Goal: Check status: Check status

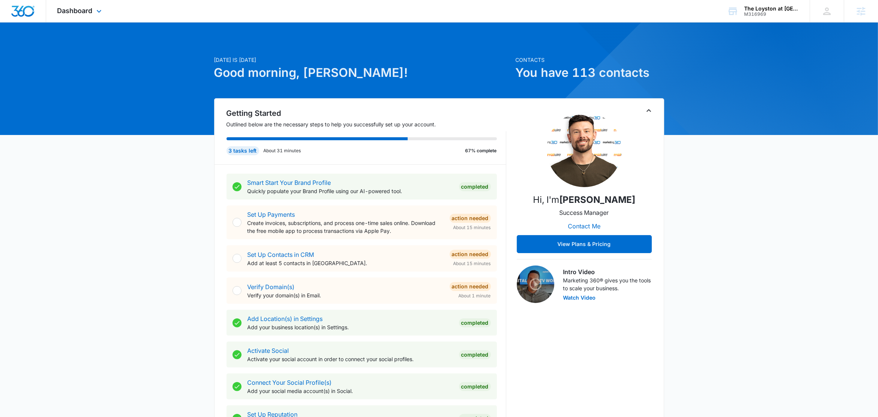
click at [94, 11] on div "Dashboard Apps Reputation Forms CRM Email Social Content Ads Intelligence Files…" at bounding box center [80, 11] width 69 height 22
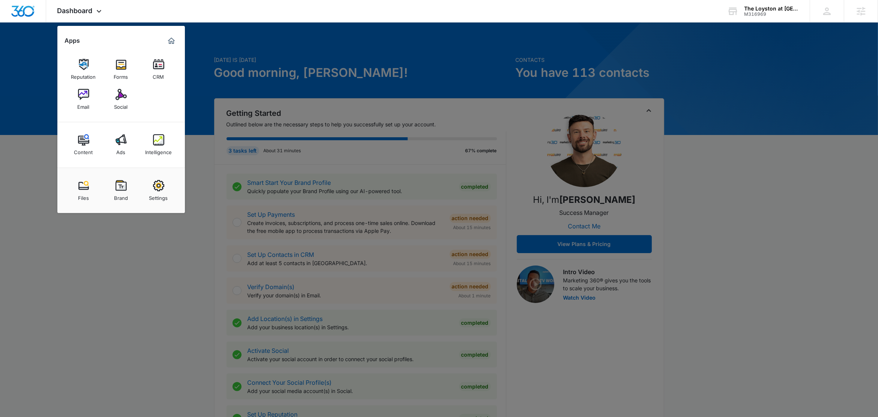
click at [259, 34] on div at bounding box center [439, 208] width 878 height 417
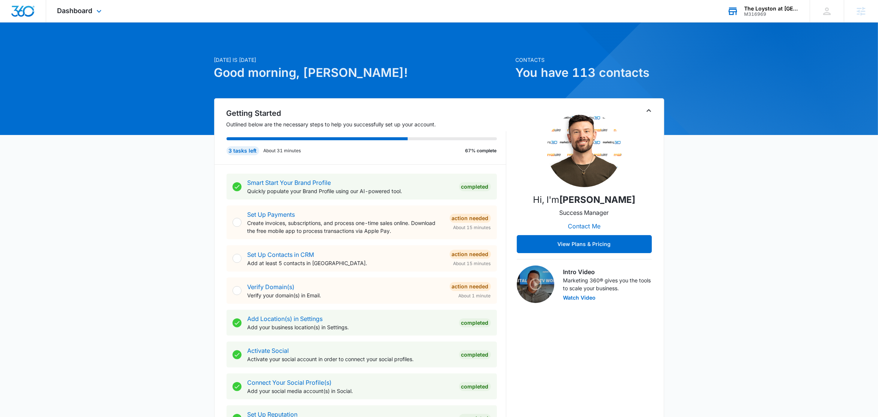
click at [769, 8] on div "The Loyston at Coppertop Estate" at bounding box center [771, 9] width 55 height 6
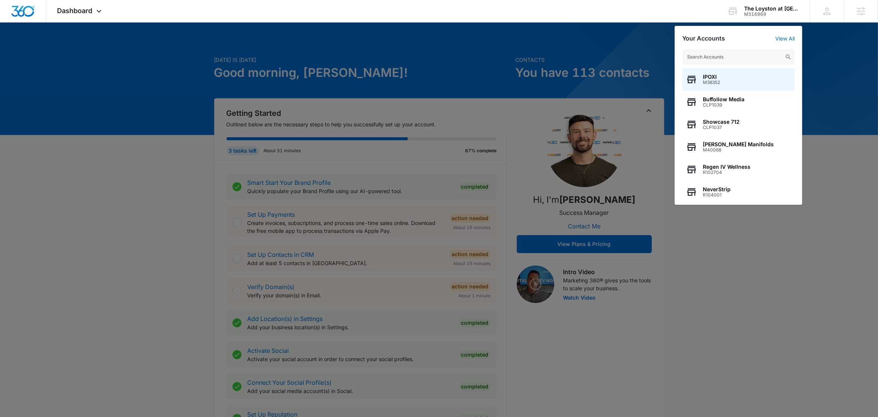
click at [160, 69] on div at bounding box center [439, 208] width 878 height 417
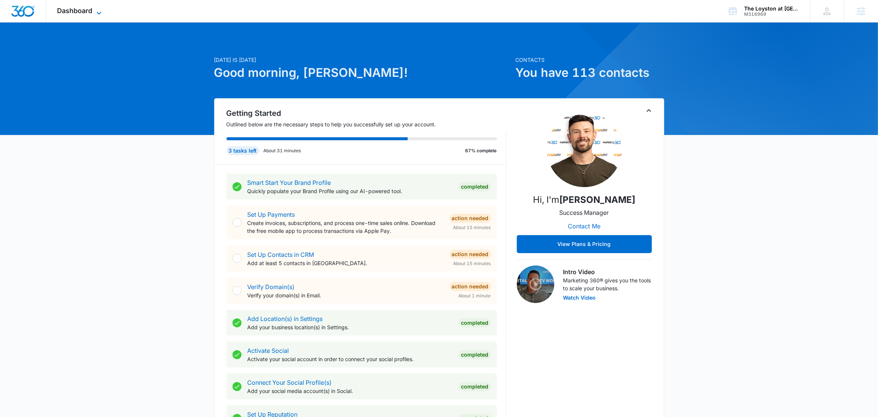
click at [93, 14] on span "Dashboard" at bounding box center [74, 11] width 35 height 8
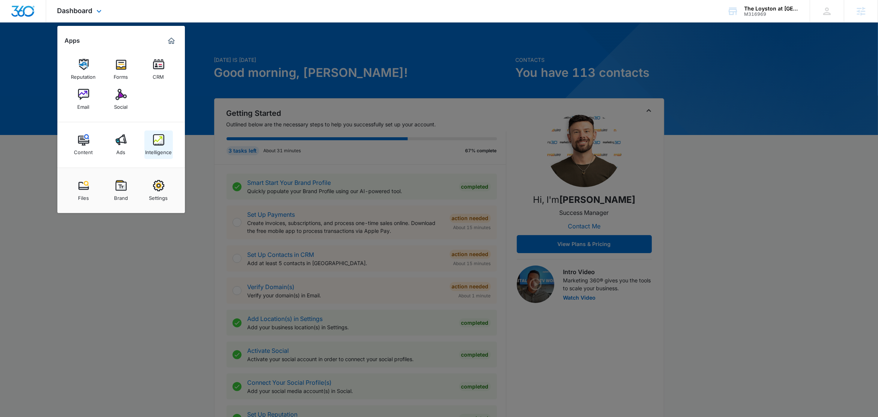
click at [159, 142] on img at bounding box center [158, 139] width 11 height 11
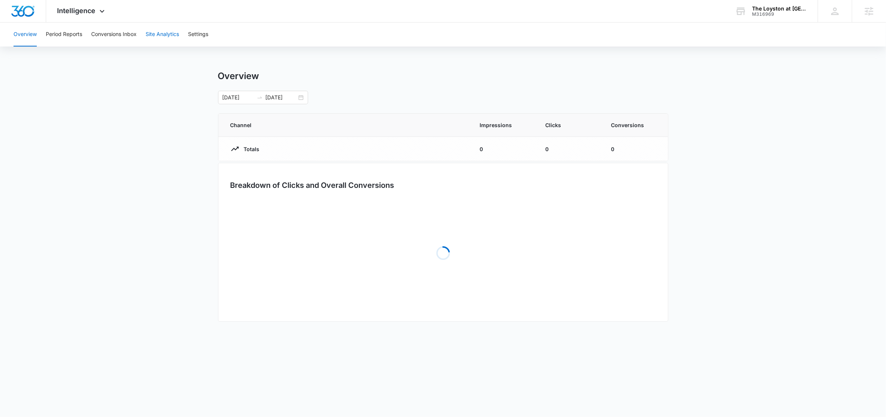
click at [163, 29] on button "Site Analytics" at bounding box center [162, 35] width 33 height 24
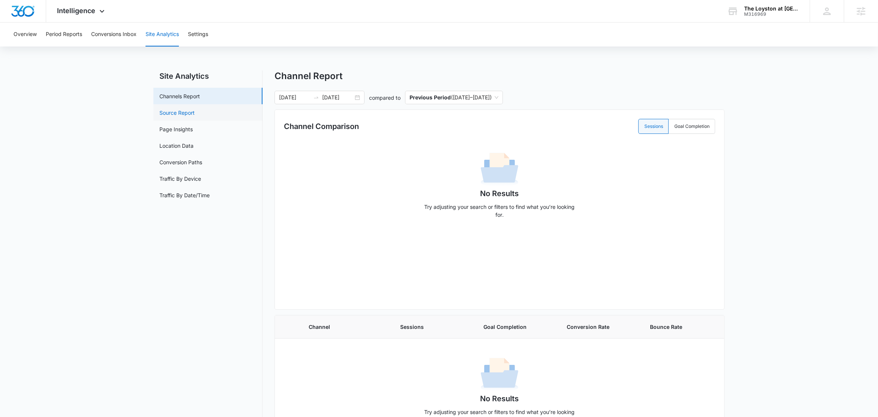
click at [195, 112] on link "Source Report" at bounding box center [176, 113] width 35 height 8
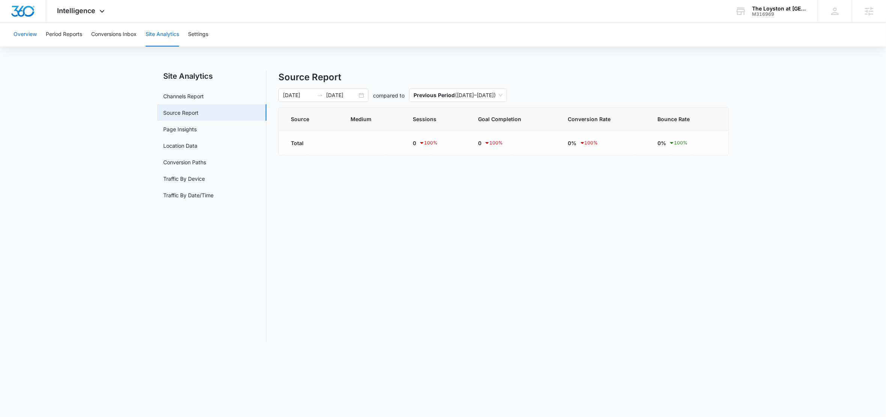
click at [36, 34] on button "Overview" at bounding box center [25, 35] width 23 height 24
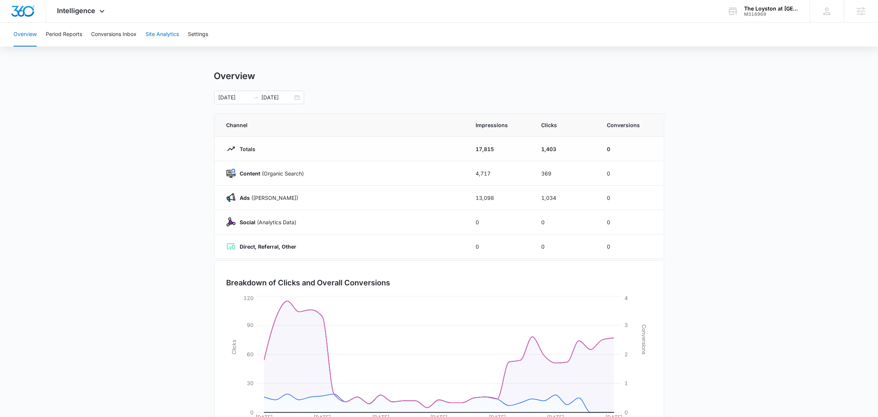
click at [152, 35] on button "Site Analytics" at bounding box center [162, 35] width 33 height 24
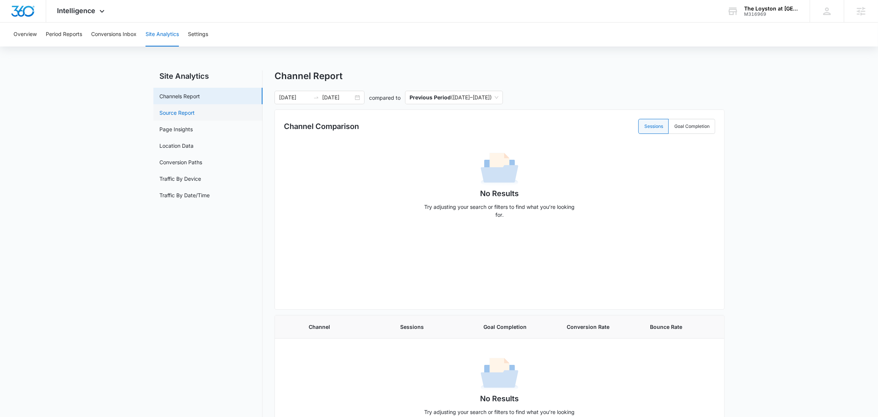
click at [195, 114] on link "Source Report" at bounding box center [176, 113] width 35 height 8
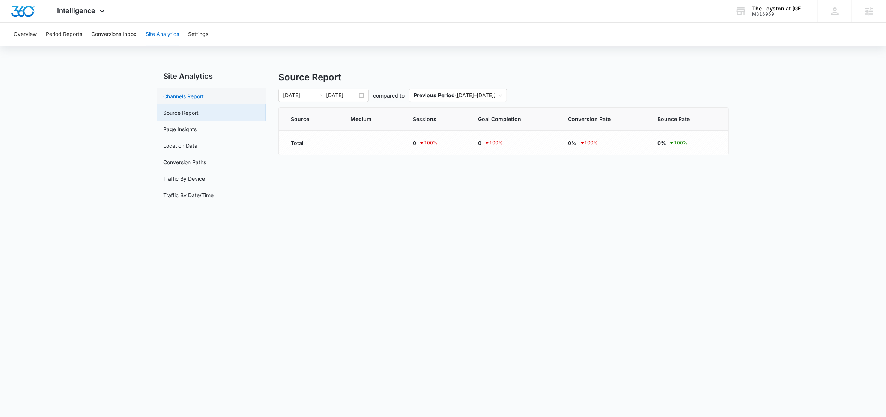
click at [201, 100] on link "Channels Report" at bounding box center [183, 96] width 41 height 8
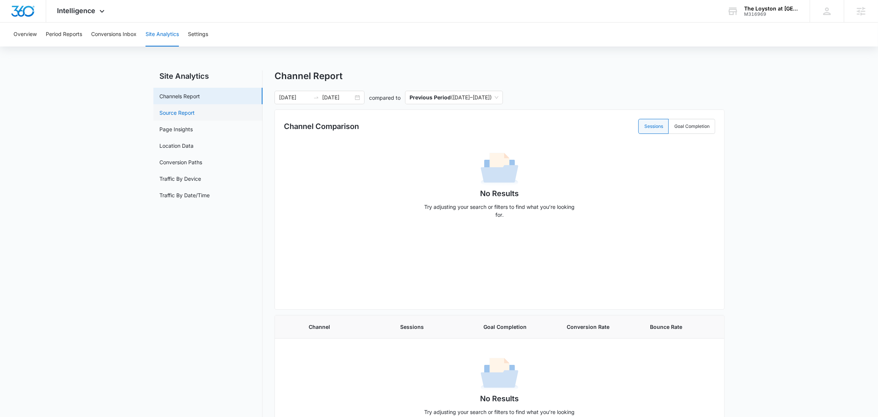
click at [195, 109] on link "Source Report" at bounding box center [176, 113] width 35 height 8
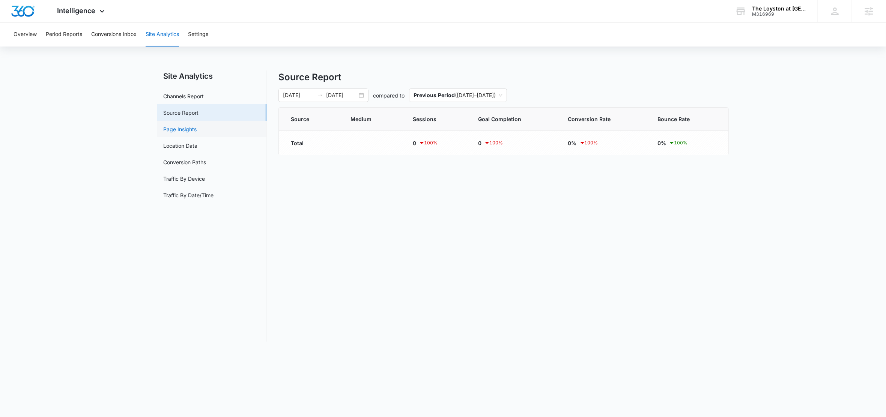
click at [189, 126] on link "Page Insights" at bounding box center [179, 129] width 33 height 8
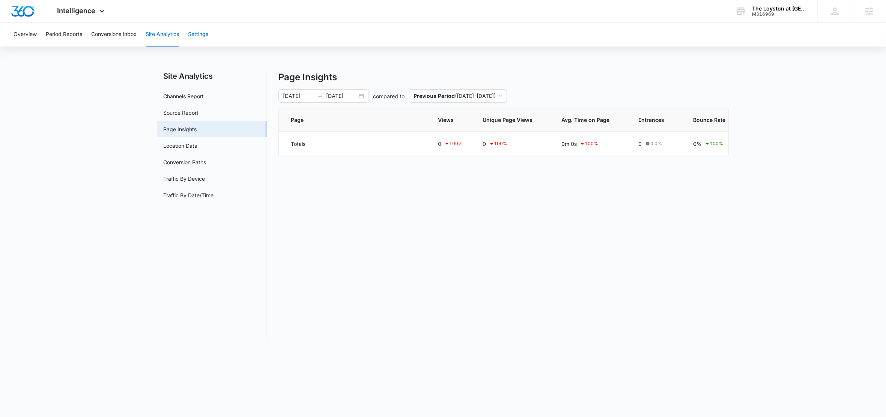
click at [202, 31] on button "Settings" at bounding box center [198, 35] width 20 height 24
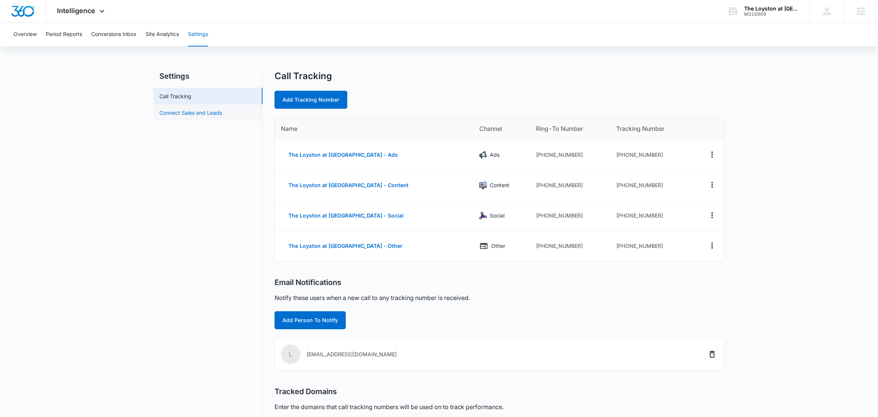
click at [192, 114] on link "Connect Sales and Leads" at bounding box center [190, 113] width 63 height 8
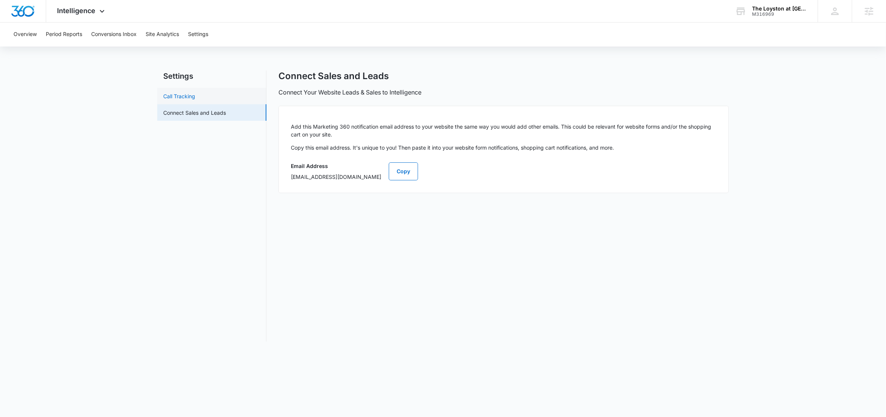
click at [191, 98] on link "Call Tracking" at bounding box center [179, 96] width 32 height 8
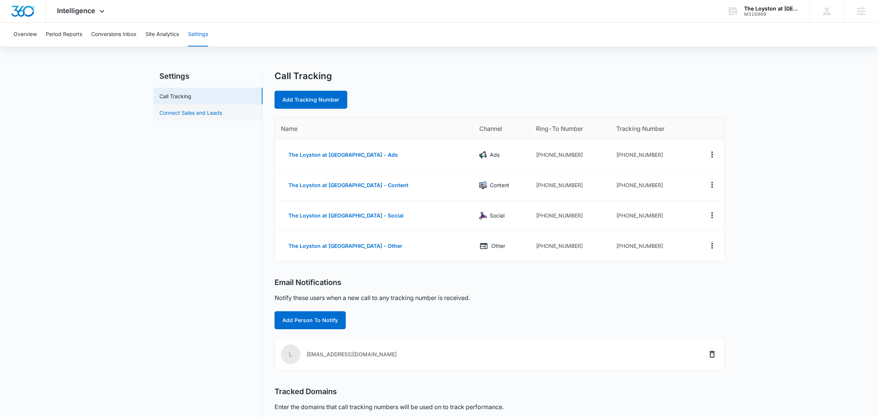
click at [186, 111] on link "Connect Sales and Leads" at bounding box center [190, 113] width 63 height 8
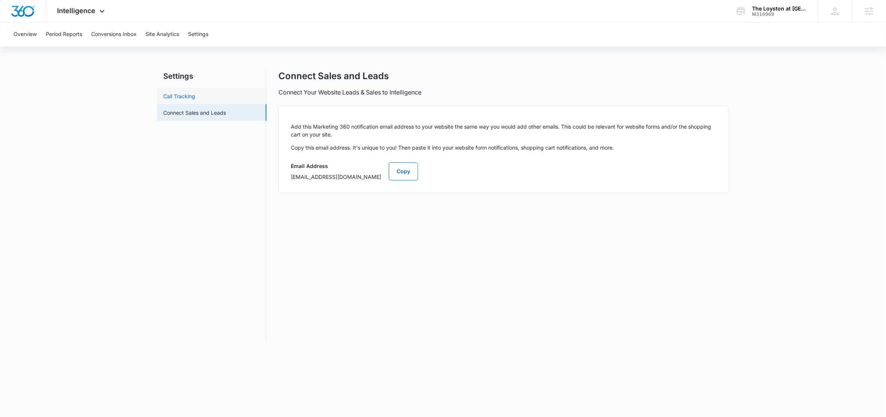
click at [179, 92] on link "Call Tracking" at bounding box center [179, 96] width 32 height 8
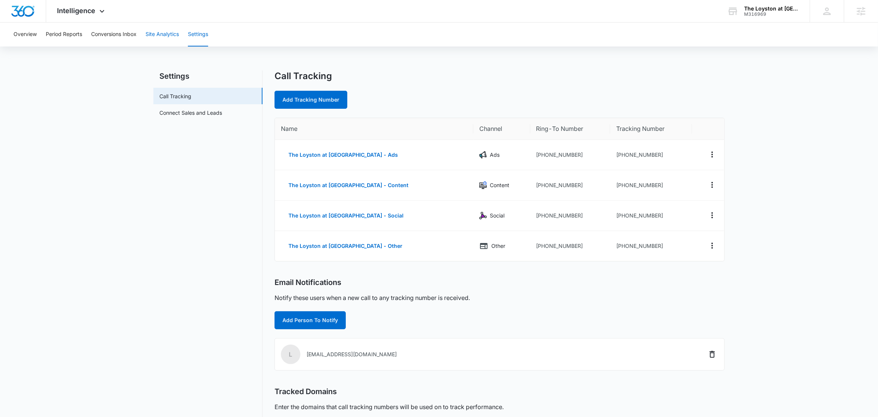
click at [155, 30] on button "Site Analytics" at bounding box center [162, 35] width 33 height 24
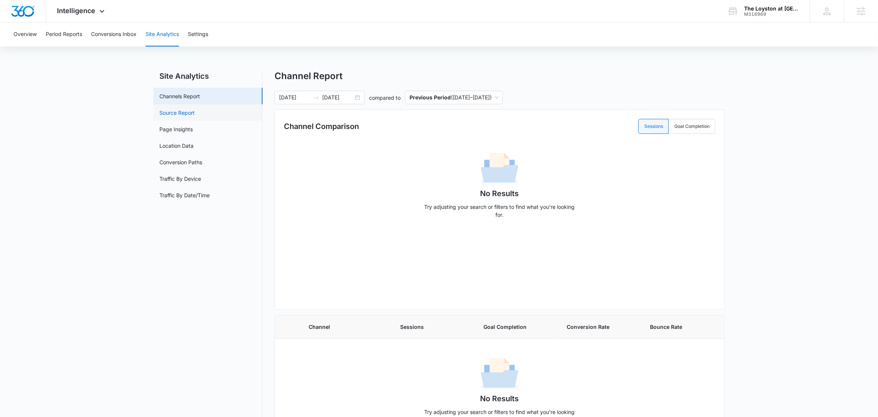
click at [189, 115] on link "Source Report" at bounding box center [176, 113] width 35 height 8
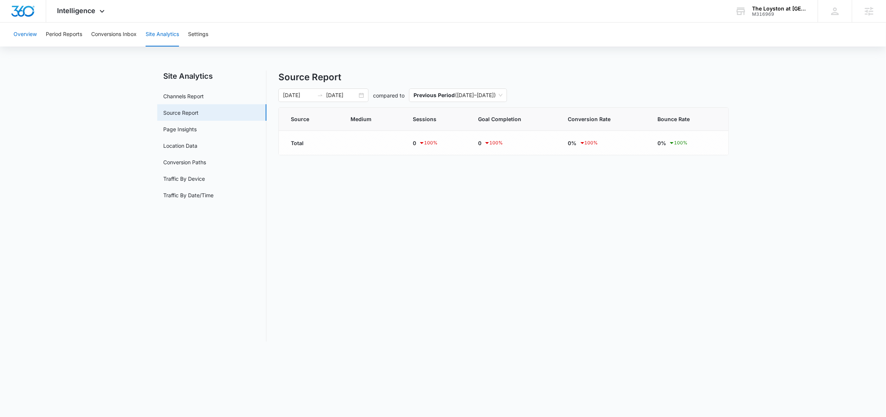
click at [18, 36] on button "Overview" at bounding box center [25, 35] width 23 height 24
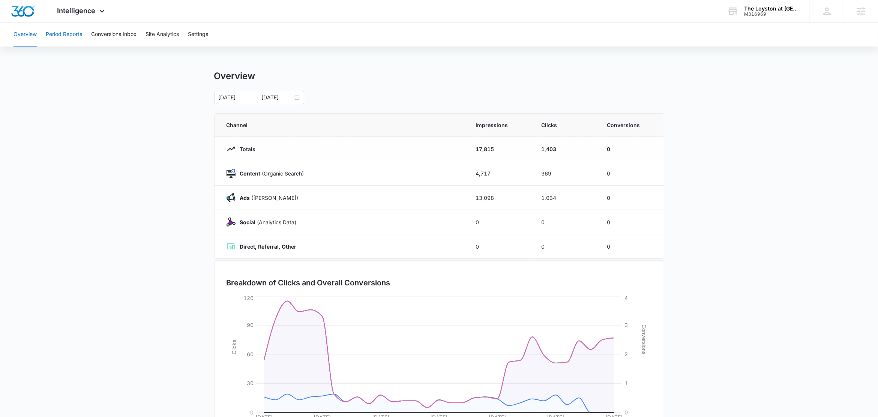
click at [71, 34] on button "Period Reports" at bounding box center [64, 35] width 36 height 24
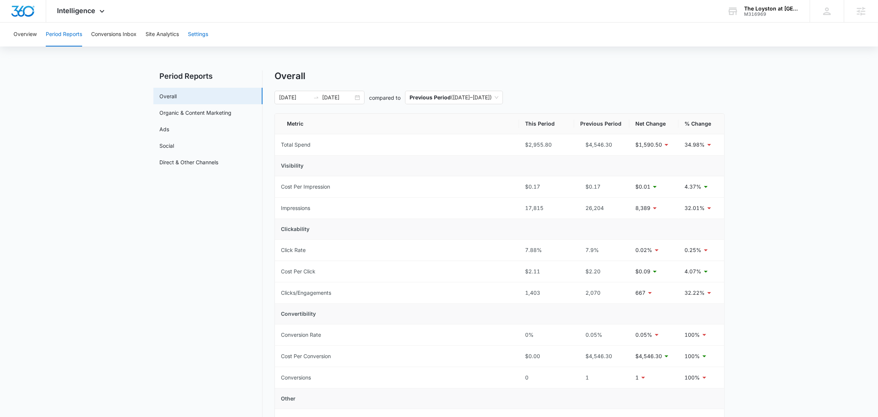
click at [197, 37] on button "Settings" at bounding box center [198, 35] width 20 height 24
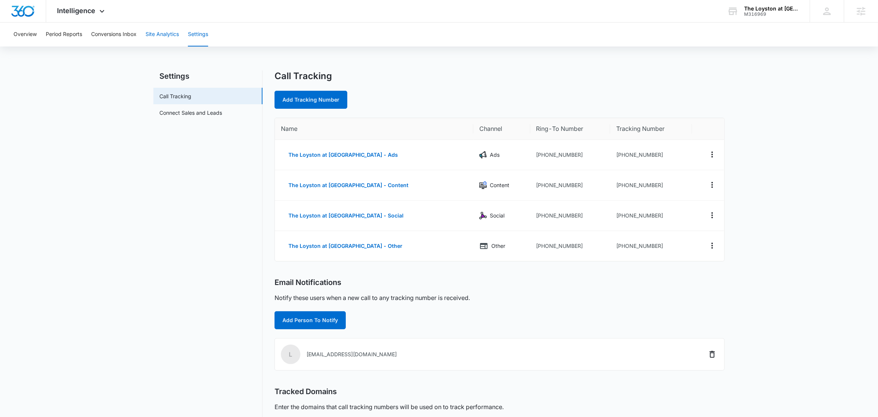
click at [155, 36] on button "Site Analytics" at bounding box center [162, 35] width 33 height 24
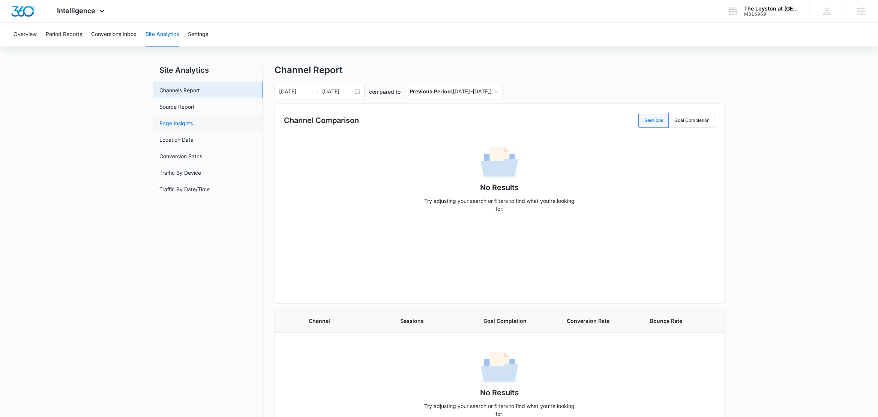
scroll to position [5, 0]
click at [167, 88] on link "Channels Report" at bounding box center [179, 92] width 41 height 8
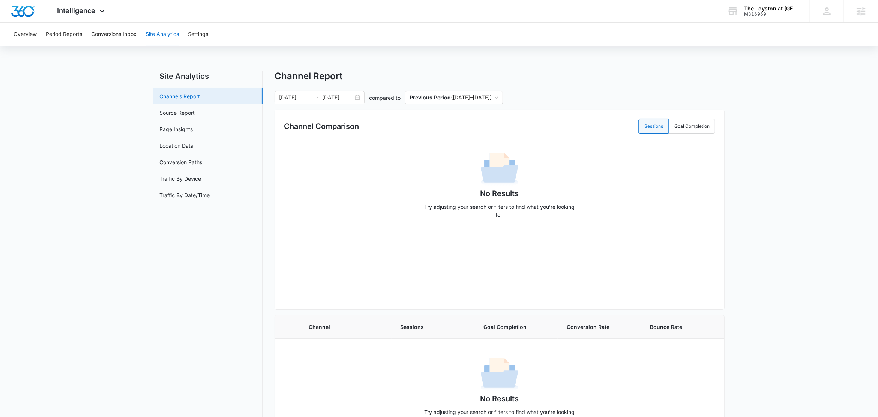
click at [181, 93] on link "Channels Report" at bounding box center [179, 96] width 41 height 8
click at [176, 110] on link "Source Report" at bounding box center [176, 113] width 35 height 8
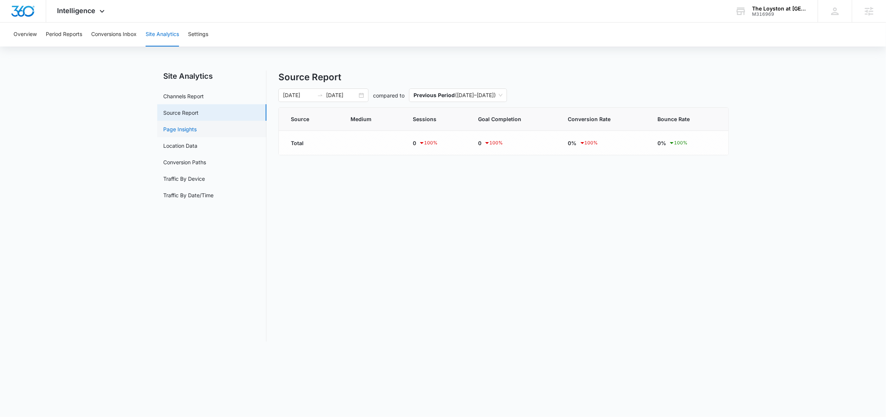
click at [177, 125] on link "Page Insights" at bounding box center [179, 129] width 33 height 8
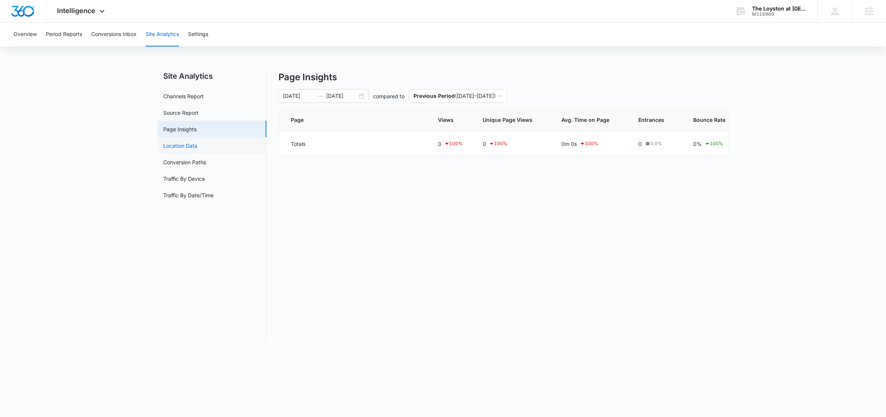
click at [183, 147] on link "Location Data" at bounding box center [180, 146] width 34 height 8
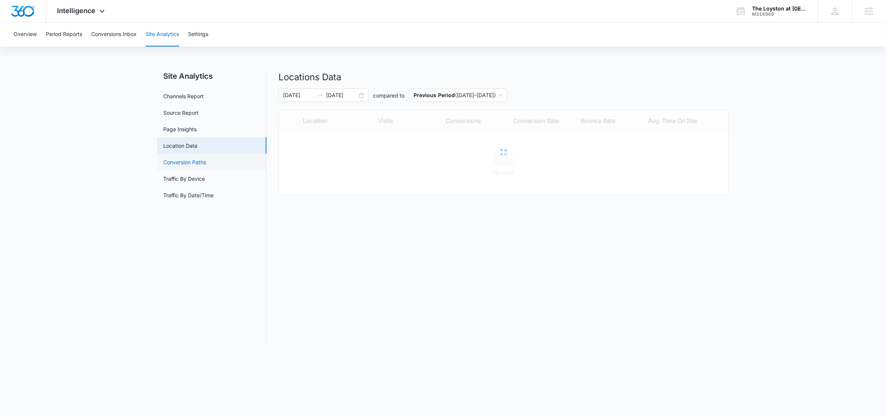
click at [180, 163] on link "Conversion Paths" at bounding box center [184, 162] width 43 height 8
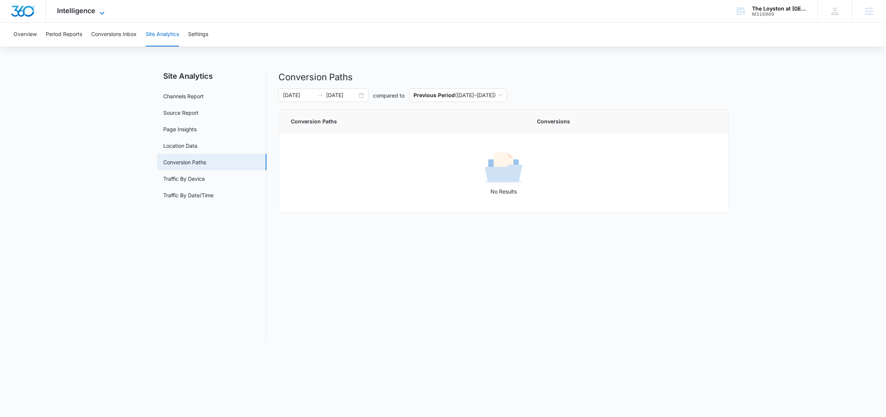
click at [89, 7] on span "Intelligence" at bounding box center [76, 11] width 38 height 8
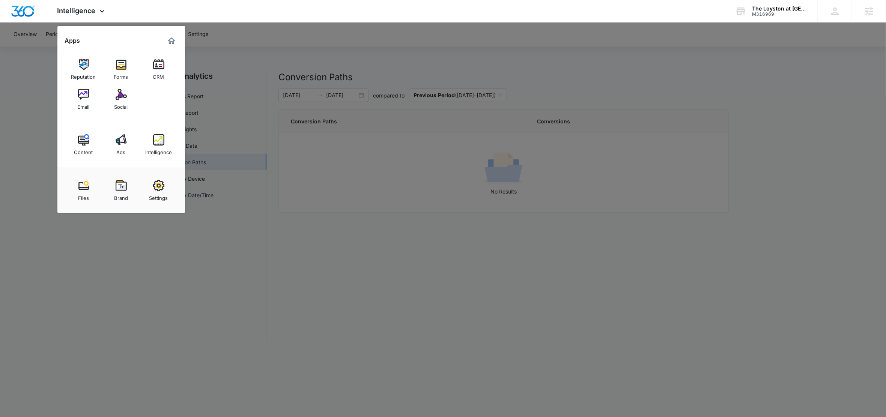
click at [292, 55] on div at bounding box center [443, 208] width 886 height 417
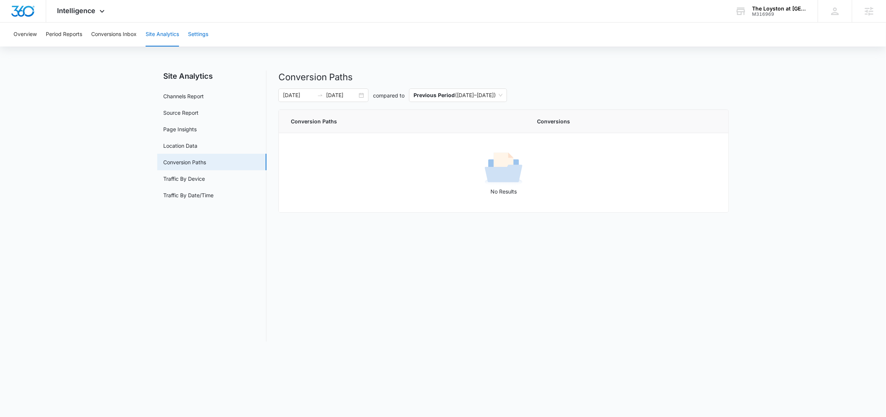
click at [208, 32] on button "Settings" at bounding box center [198, 35] width 20 height 24
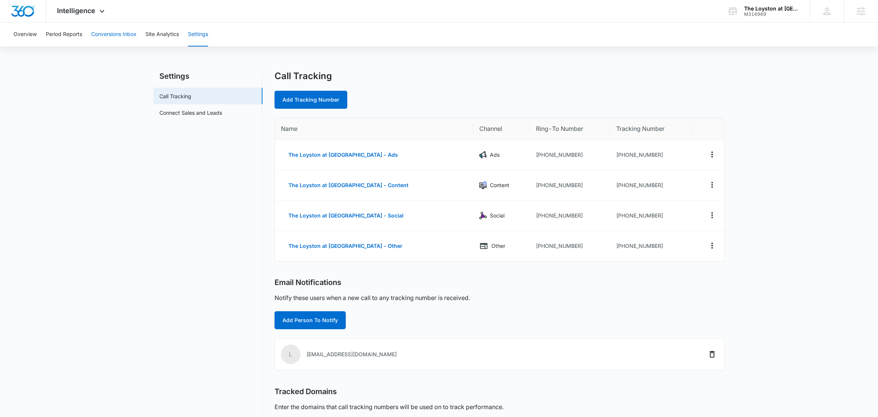
click at [105, 35] on button "Conversions Inbox" at bounding box center [113, 35] width 45 height 24
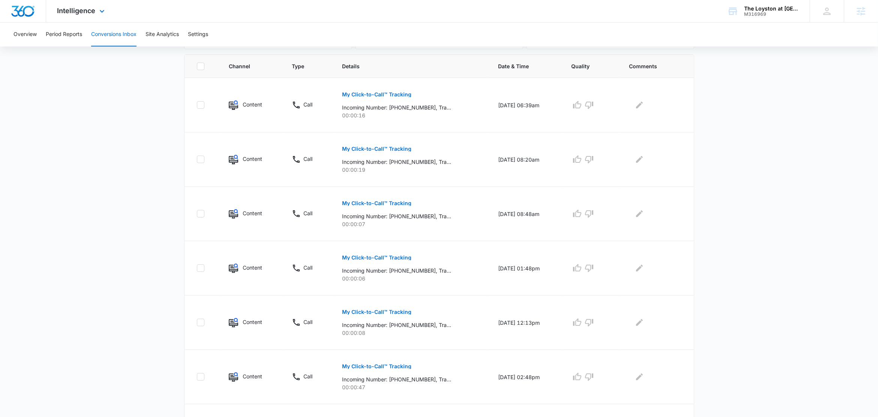
scroll to position [388, 0]
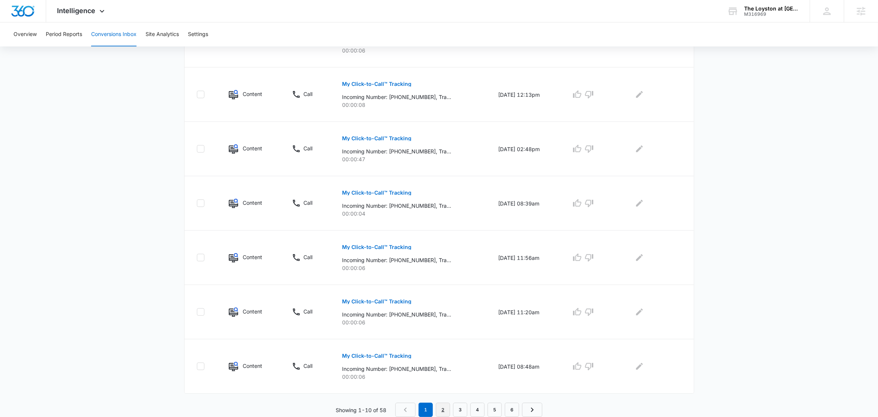
click at [442, 408] on link "2" at bounding box center [443, 410] width 14 height 14
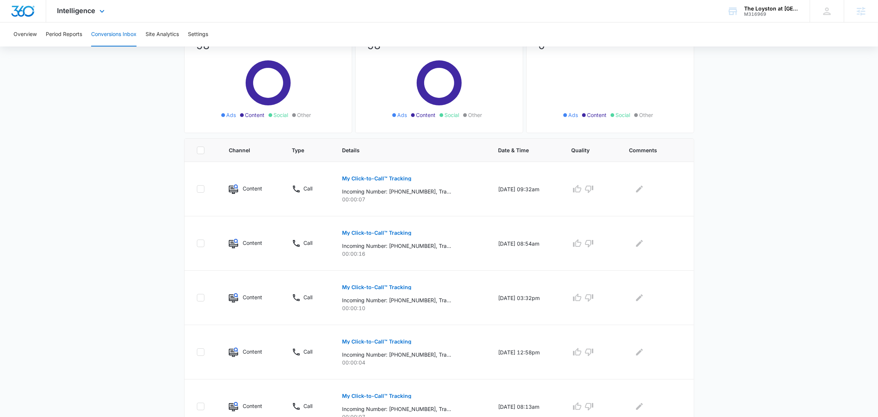
scroll to position [27, 0]
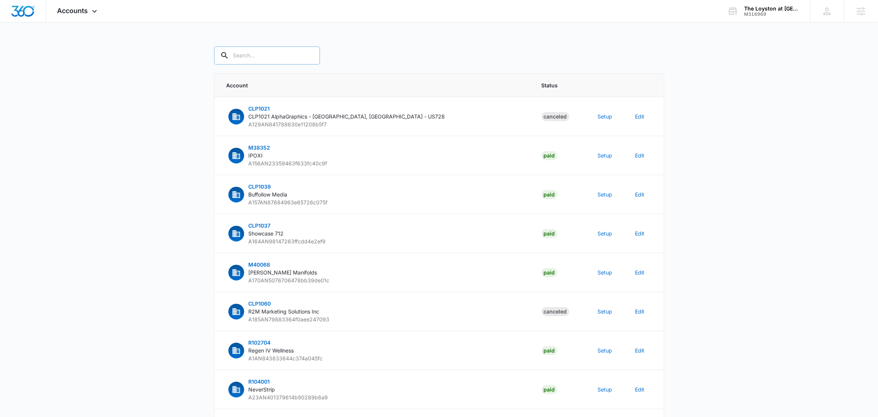
click at [264, 56] on input "text" at bounding box center [267, 56] width 106 height 18
paste input "M316969"
type input "M316969"
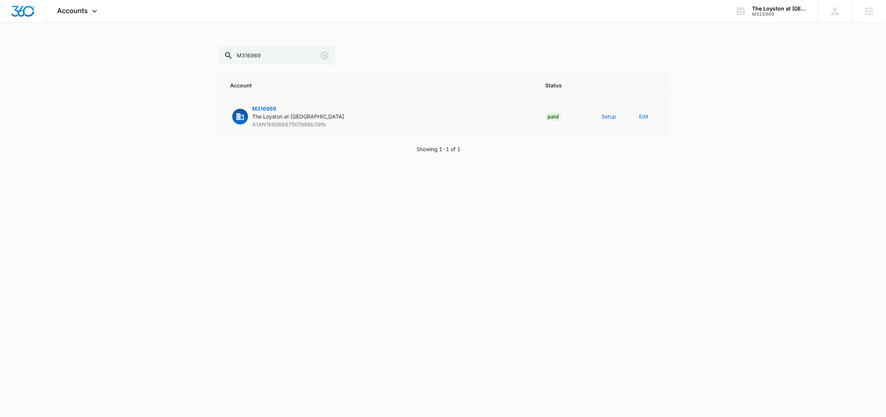
click at [619, 119] on td "Setup" at bounding box center [612, 116] width 38 height 39
click at [612, 117] on button "Setup" at bounding box center [609, 117] width 15 height 8
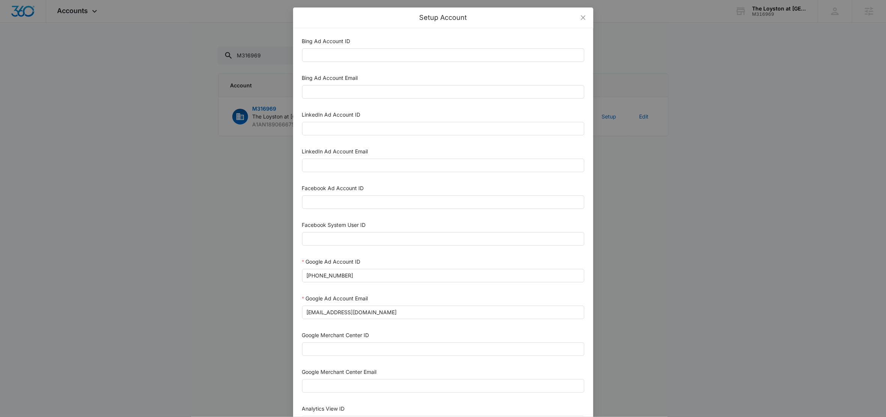
scroll to position [256, 0]
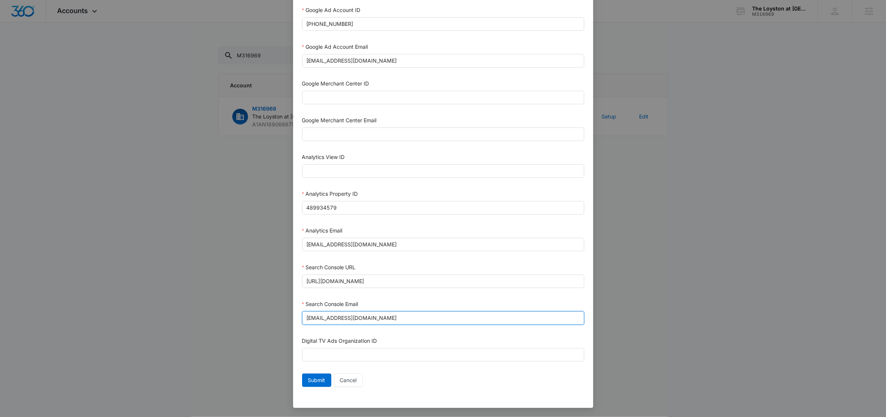
click at [421, 319] on input "m360+accounts1023@madwiremedia.com" at bounding box center [443, 318] width 282 height 14
click at [529, 385] on div "Submit Cancel" at bounding box center [443, 381] width 282 height 14
click at [421, 317] on input "m360+accounts1023@madwiremedia.com" at bounding box center [443, 318] width 282 height 14
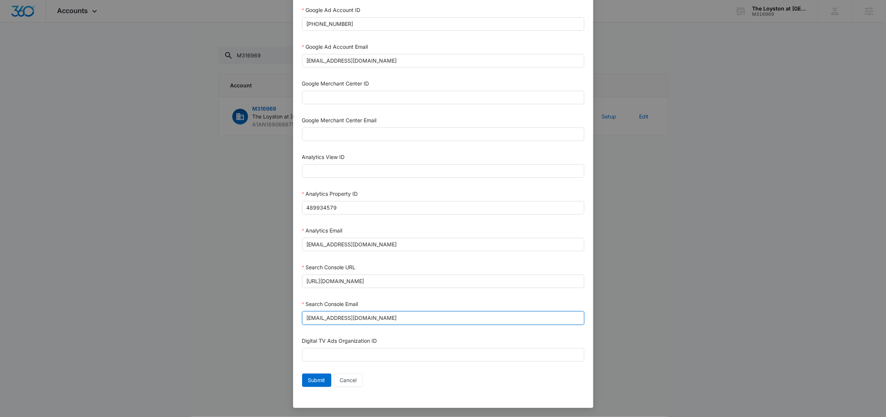
click at [420, 320] on input "m360+accounts1023@madwiremedia.com" at bounding box center [443, 318] width 282 height 14
click at [423, 315] on input "m360+accounts1023@madwiremedia.com" at bounding box center [443, 318] width 282 height 14
paste input "M360+A"
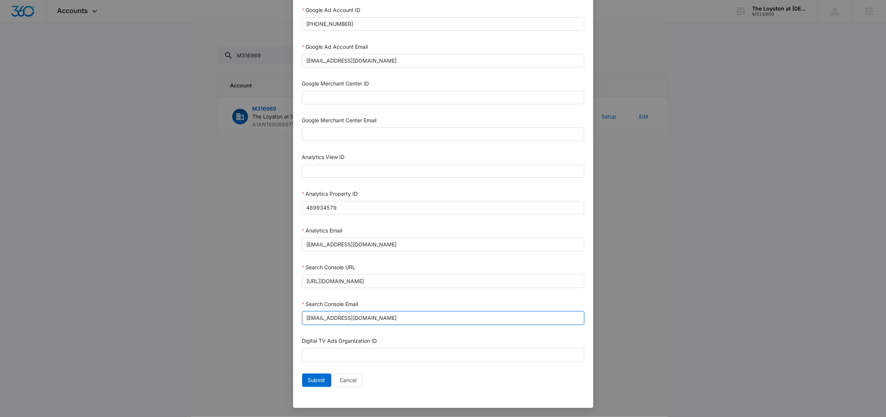
type input "M360+Accounts1023@madwiremedia.com"
click at [445, 379] on div "Submit Cancel" at bounding box center [443, 381] width 282 height 14
click at [418, 240] on input "m360+accounts1023@madwiremedia.com" at bounding box center [443, 245] width 282 height 14
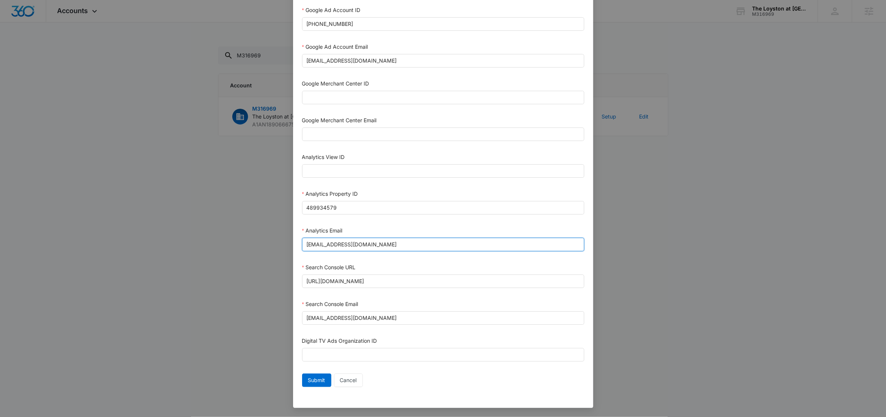
paste input "M360+A"
type input "M360+Accounts1023@madwiremedia.com"
click at [419, 232] on div "Analytics Email" at bounding box center [443, 232] width 282 height 11
click at [427, 56] on input "m360+accounts1023@madwiremedia.com" at bounding box center [443, 61] width 282 height 14
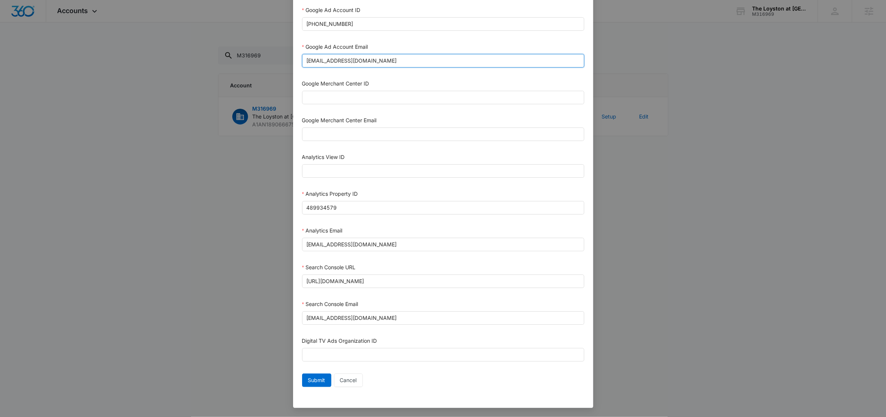
click at [427, 56] on input "m360+accounts1023@madwiremedia.com" at bounding box center [443, 61] width 282 height 14
paste input "M360+A"
type input "M360+Accounts1023@madwiremedia.com"
click at [426, 47] on div "Google Ad Account Email" at bounding box center [443, 48] width 282 height 11
click at [313, 379] on span "Submit" at bounding box center [316, 380] width 17 height 8
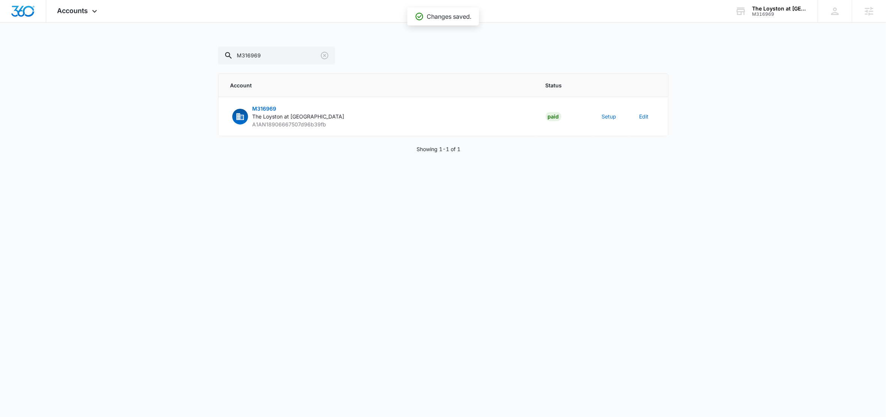
scroll to position [248, 0]
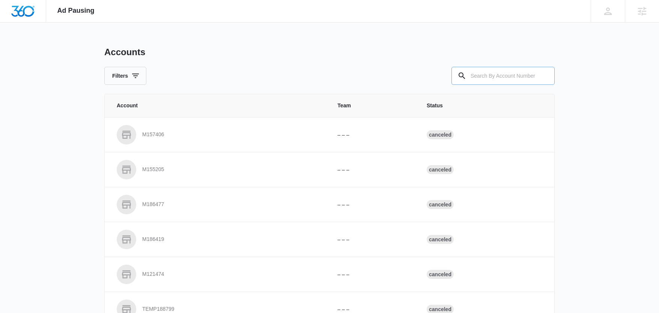
click at [506, 74] on input "text" at bounding box center [502, 76] width 103 height 18
paste input "M316969"
type input "M316969"
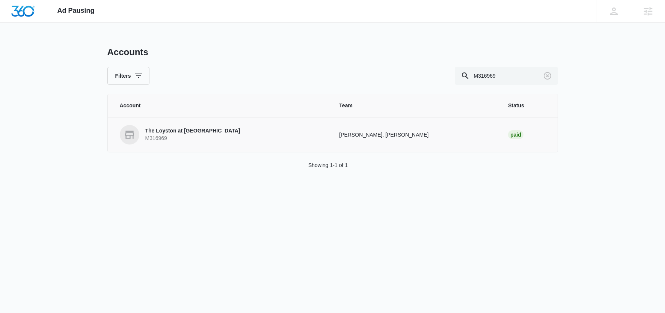
click at [192, 131] on p "The Loyston at Coppertop Estate" at bounding box center [192, 131] width 95 height 8
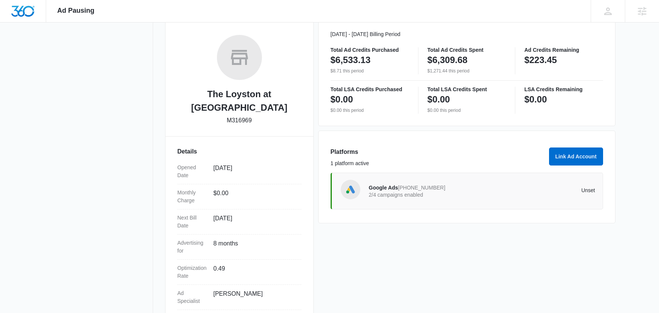
scroll to position [96, 0]
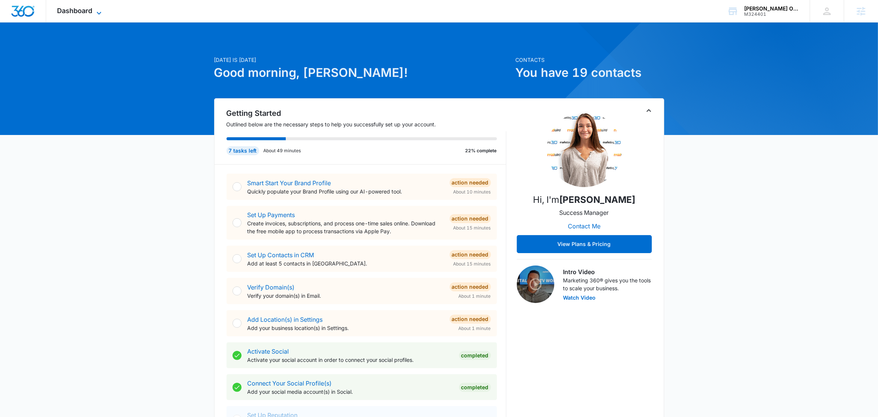
click at [91, 13] on span "Dashboard" at bounding box center [74, 11] width 35 height 8
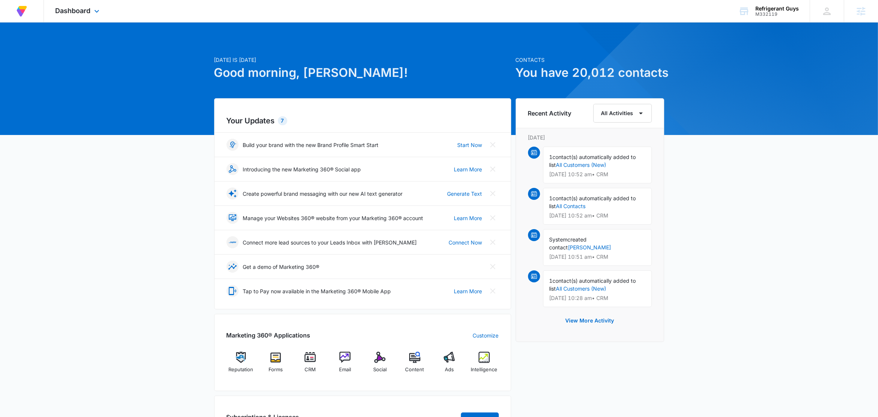
click at [92, 16] on div "Dashboard Apps Reputation Forms CRM Email Social Content Ads Intelligence Files…" at bounding box center [78, 11] width 69 height 22
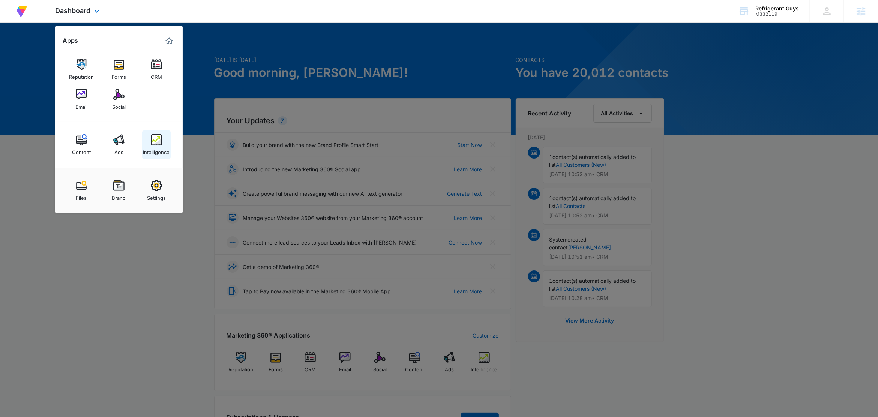
click at [166, 145] on link "Intelligence" at bounding box center [156, 145] width 29 height 29
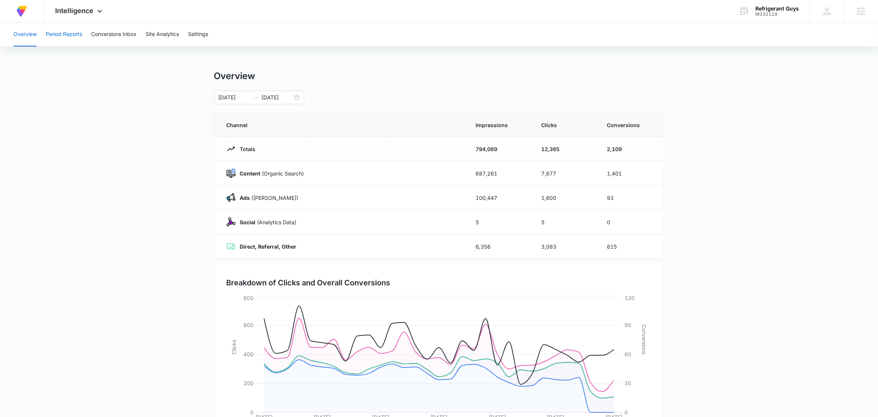
click at [62, 38] on button "Period Reports" at bounding box center [64, 35] width 36 height 24
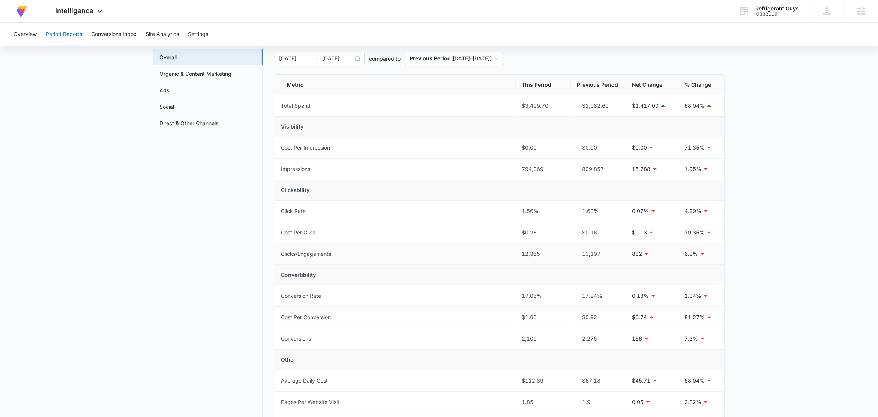
scroll to position [32, 0]
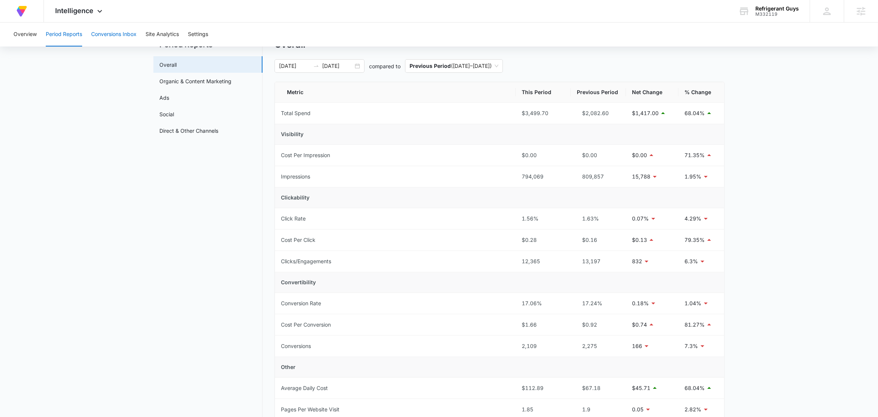
click at [111, 35] on button "Conversions Inbox" at bounding box center [113, 35] width 45 height 24
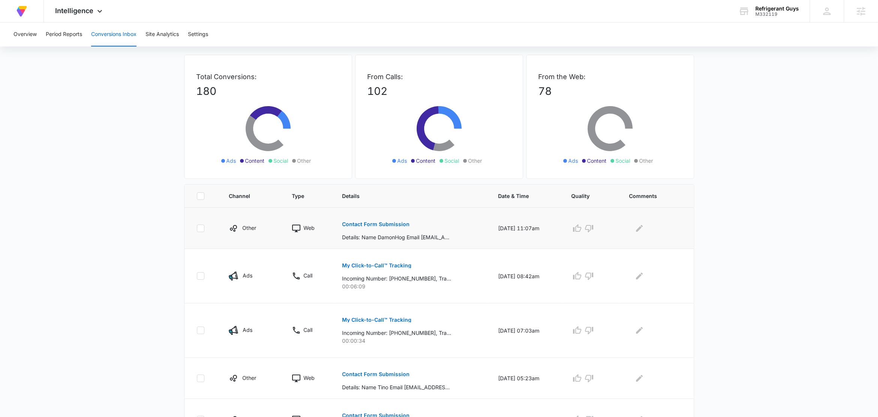
scroll to position [30, 0]
click at [373, 222] on p "Contact Form Submission" at bounding box center [377, 222] width 68 height 5
click at [373, 223] on p "Contact Form Submission" at bounding box center [377, 222] width 68 height 5
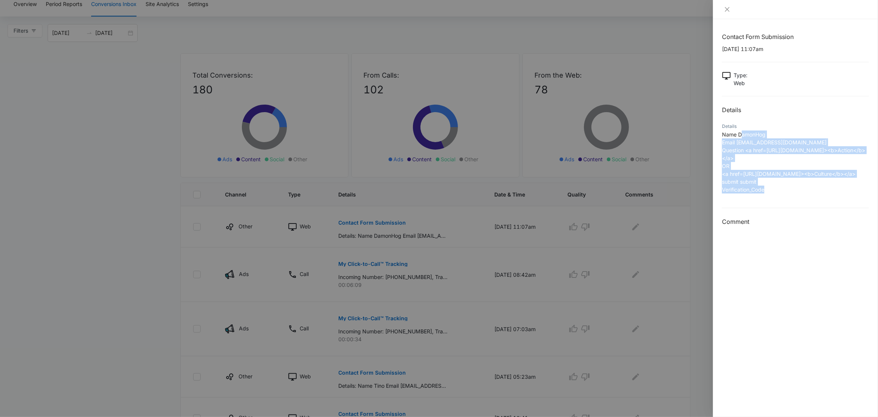
drag, startPoint x: 772, startPoint y: 135, endPoint x: 769, endPoint y: 190, distance: 55.6
click at [769, 190] on p "Name DamonHog Email [EMAIL_ADDRESS][DOMAIN_NAME] Question <a href=[URL][DOMAIN_…" at bounding box center [795, 162] width 147 height 63
click at [801, 193] on p "Name DamonHog Email [EMAIL_ADDRESS][DOMAIN_NAME] Question <a href=[URL][DOMAIN_…" at bounding box center [795, 162] width 147 height 63
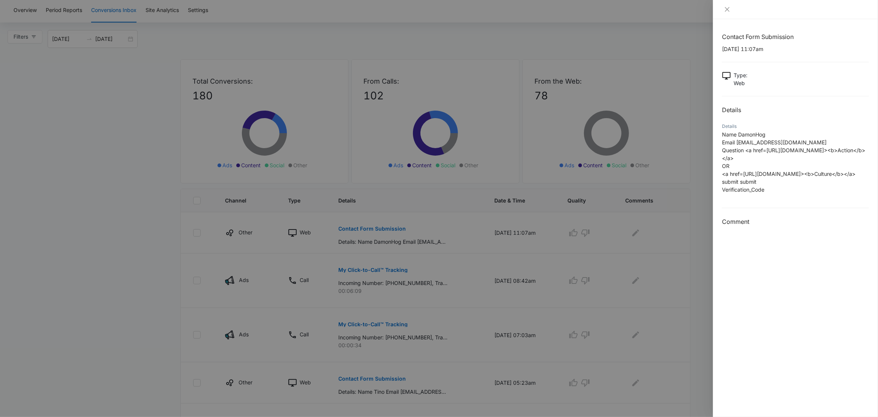
scroll to position [17, 0]
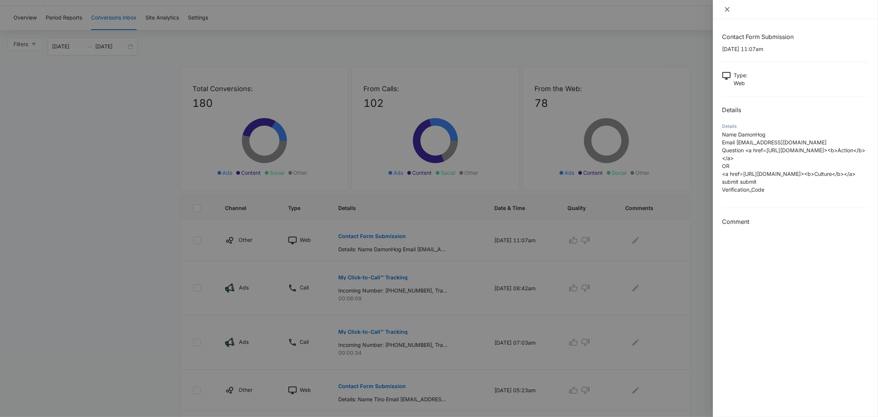
click at [732, 12] on button "Close" at bounding box center [727, 9] width 11 height 7
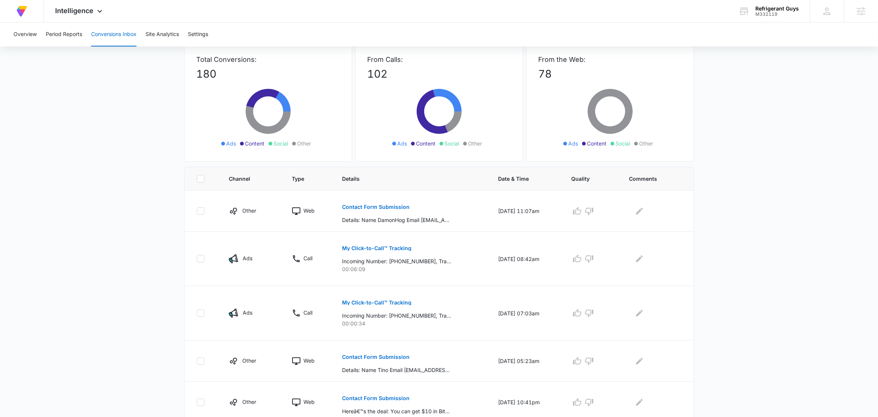
scroll to position [0, 0]
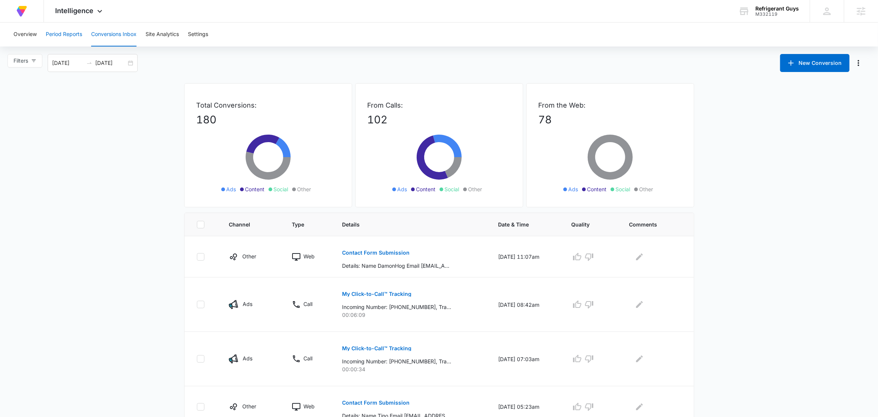
click at [65, 32] on button "Period Reports" at bounding box center [64, 35] width 36 height 24
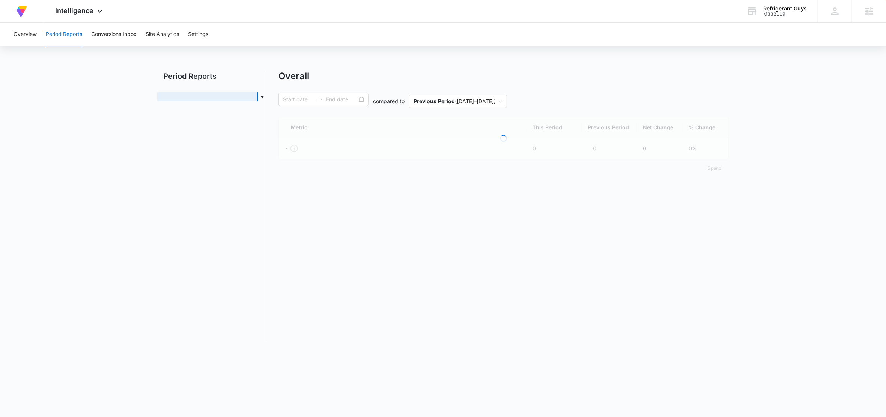
type input "[DATE]"
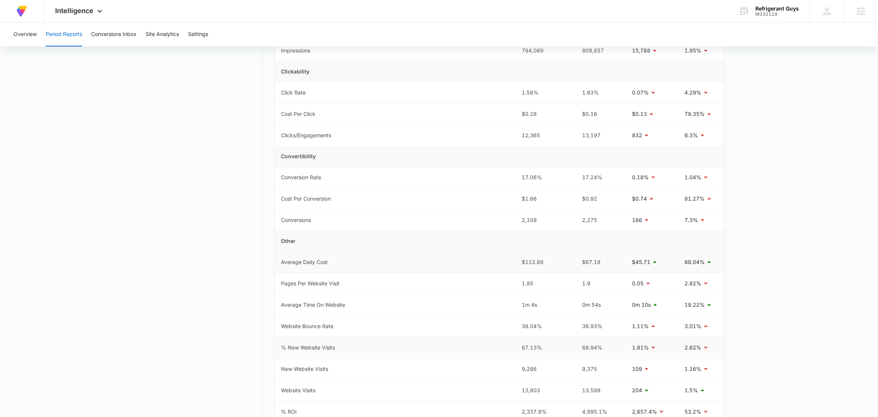
scroll to position [158, 0]
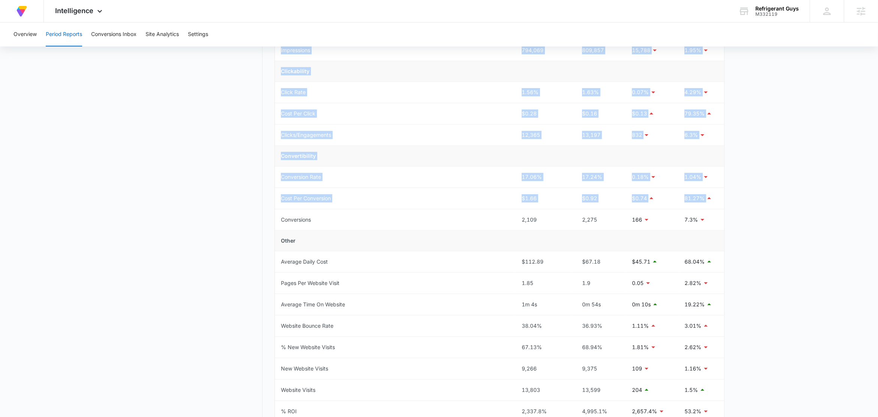
drag, startPoint x: 280, startPoint y: 221, endPoint x: 738, endPoint y: 220, distance: 458.9
click at [738, 220] on main "Period Reports Overall Organic & Content Marketing Ads Social Direct & Other Ch…" at bounding box center [439, 207] width 878 height 589
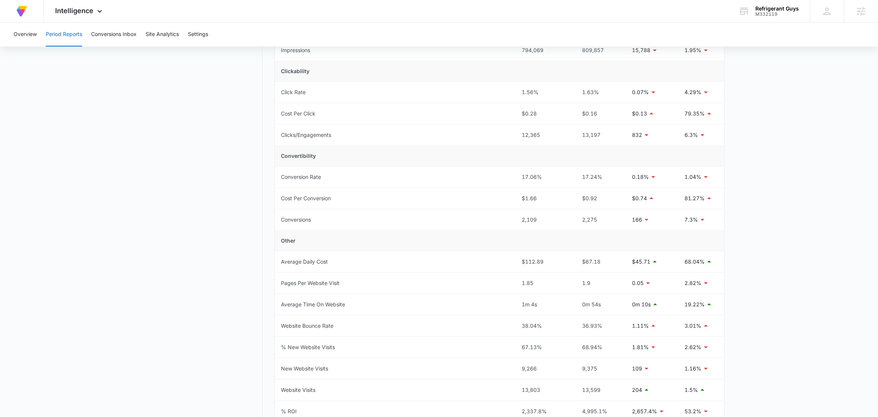
click at [178, 244] on nav "Period Reports Overall Organic & Content Marketing Ads Social Direct & Other Ch…" at bounding box center [207, 203] width 109 height 580
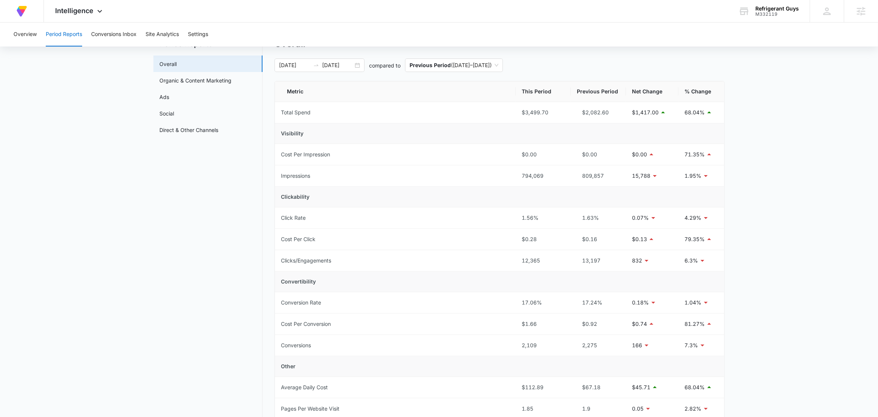
scroll to position [0, 0]
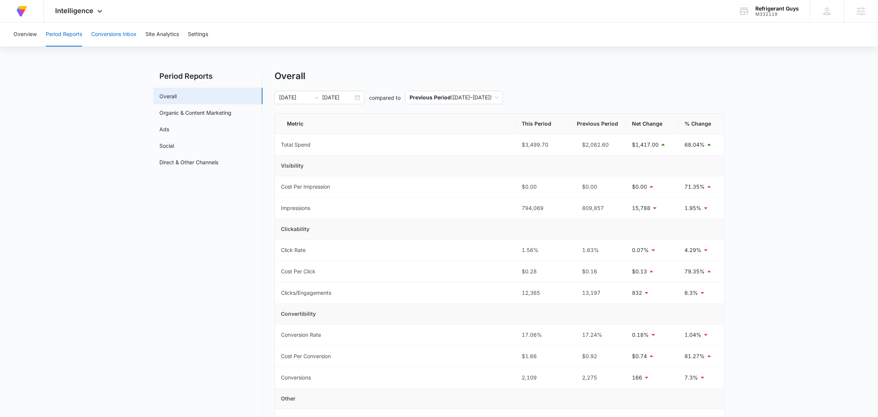
click at [111, 38] on button "Conversions Inbox" at bounding box center [113, 35] width 45 height 24
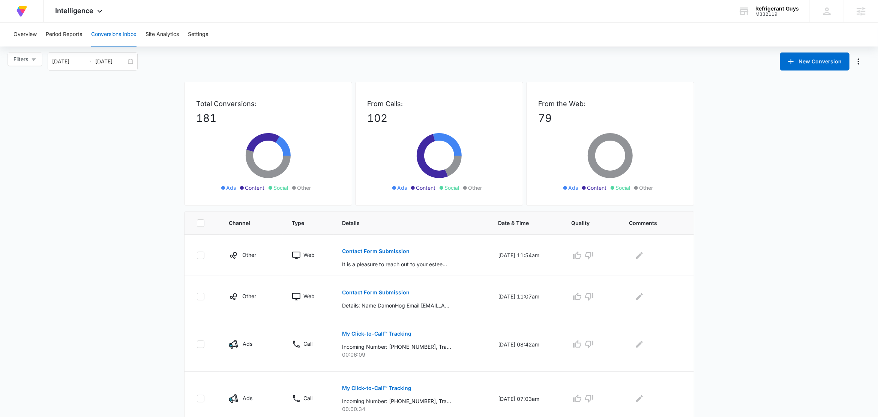
scroll to position [2, 0]
